Goal: Find specific page/section: Find specific page/section

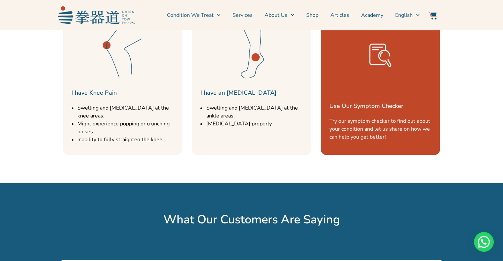
scroll to position [705, 0]
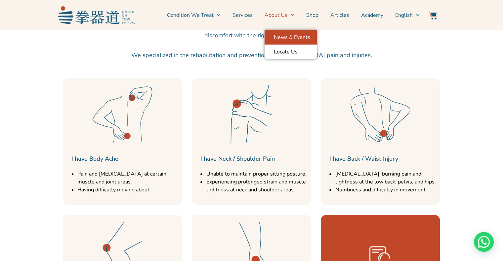
click at [282, 42] on link "News & Events" at bounding box center [290, 37] width 52 height 15
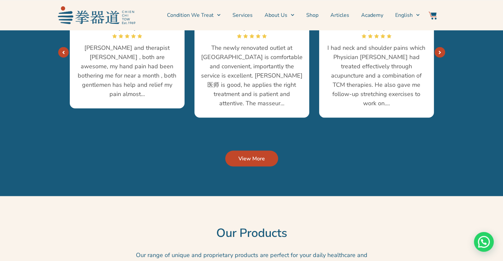
scroll to position [1498, 0]
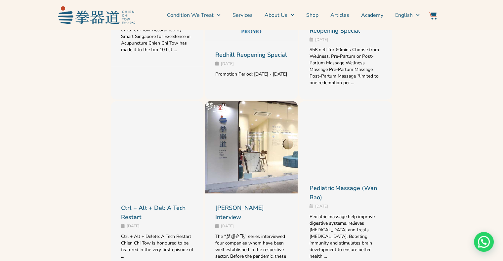
scroll to position [881, 0]
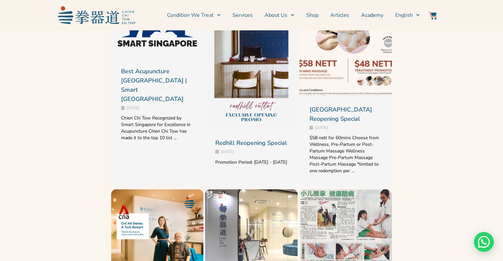
click at [334, 73] on link at bounding box center [345, 29] width 93 height 131
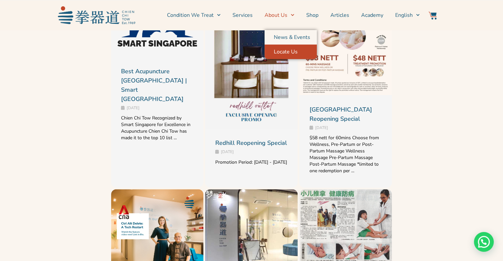
click at [281, 49] on link "Locate Us" at bounding box center [290, 52] width 52 height 15
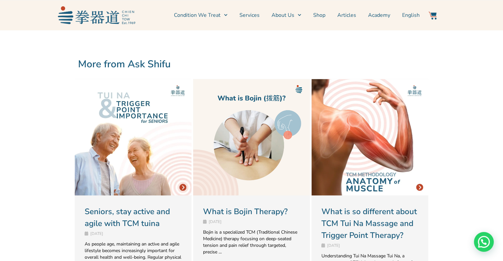
scroll to position [1410, 0]
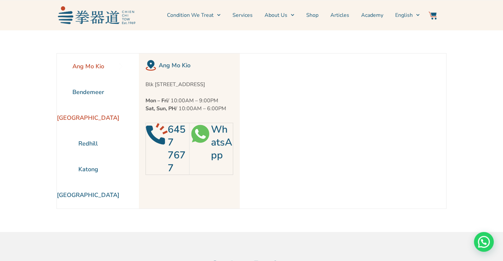
click at [86, 120] on li "[GEOGRAPHIC_DATA]" at bounding box center [88, 118] width 62 height 26
click at [88, 171] on li "Katong" at bounding box center [88, 170] width 62 height 26
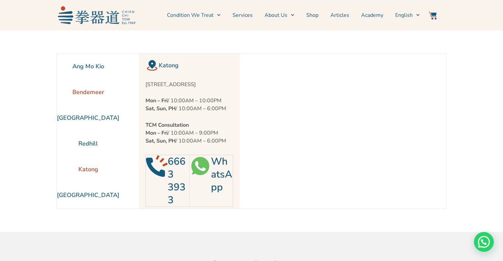
click at [88, 93] on li "Bendemeer" at bounding box center [88, 92] width 62 height 26
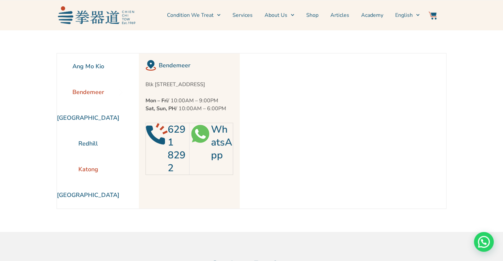
click at [82, 168] on li "Katong" at bounding box center [88, 170] width 62 height 26
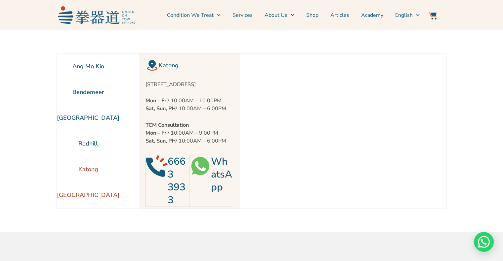
click at [97, 195] on li "[GEOGRAPHIC_DATA]" at bounding box center [88, 195] width 62 height 26
